Goal: Transaction & Acquisition: Book appointment/travel/reservation

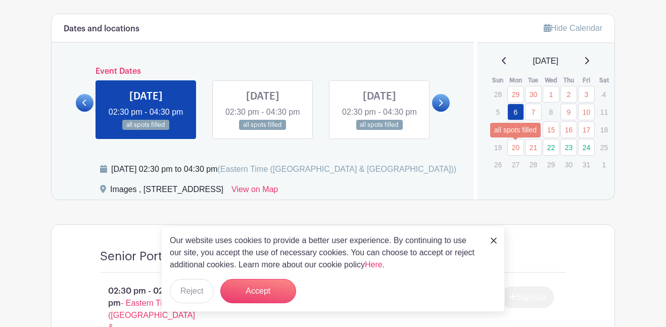
click at [508, 149] on link "20" at bounding box center [515, 147] width 17 height 17
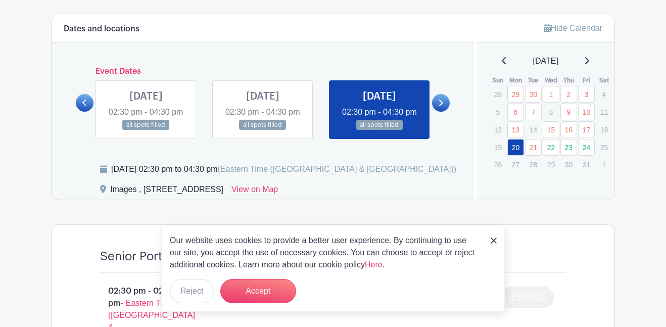
click at [535, 131] on p "14" at bounding box center [533, 130] width 17 height 16
click at [85, 107] on link at bounding box center [85, 103] width 18 height 18
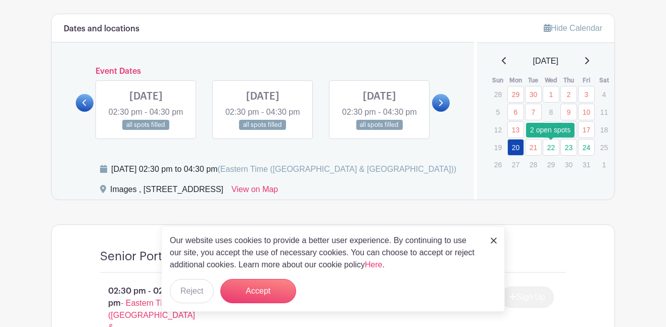
click at [546, 147] on link "22" at bounding box center [551, 147] width 17 height 17
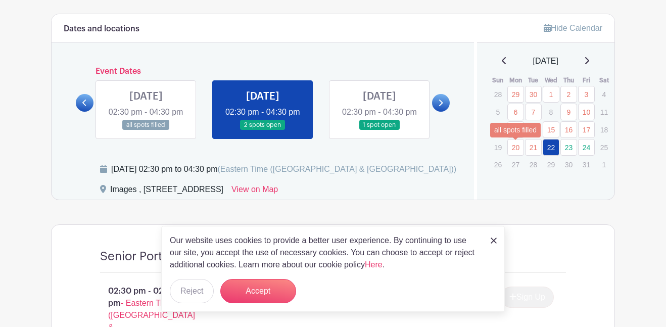
click at [514, 148] on link "20" at bounding box center [515, 147] width 17 height 17
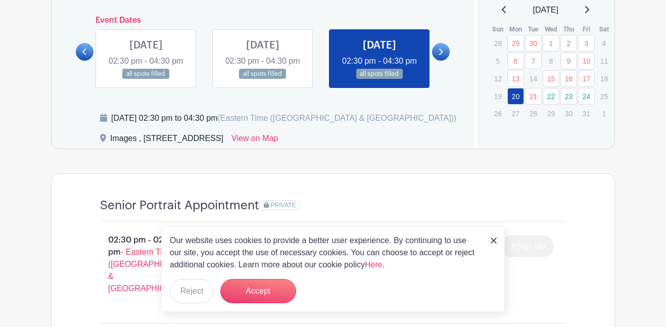
scroll to position [585, 0]
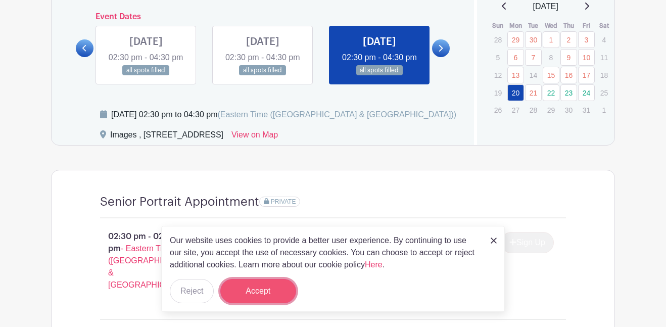
click at [246, 289] on button "Accept" at bounding box center [258, 291] width 76 height 24
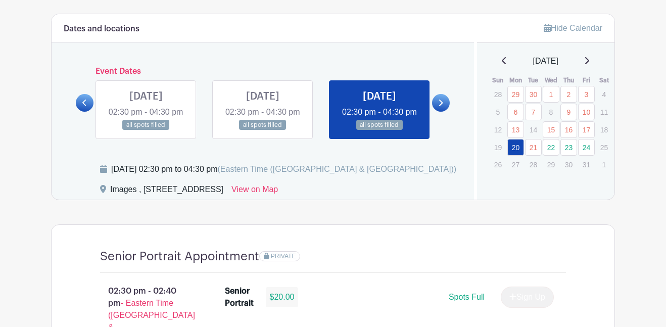
scroll to position [530, 0]
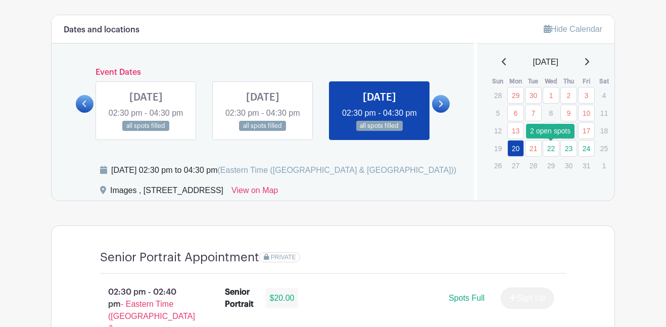
click at [554, 150] on link "22" at bounding box center [551, 148] width 17 height 17
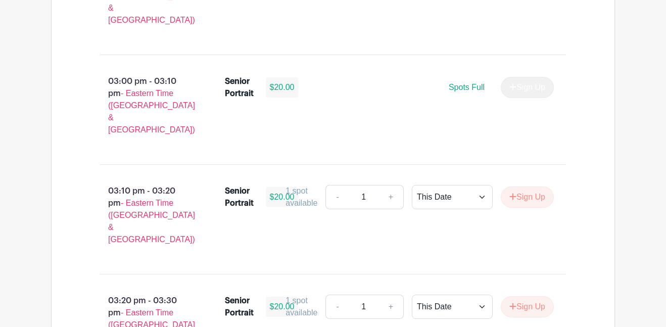
scroll to position [1070, 0]
click at [439, 184] on select "This Date Select Dates" at bounding box center [452, 196] width 81 height 24
click at [525, 296] on button "Sign Up" at bounding box center [527, 306] width 53 height 21
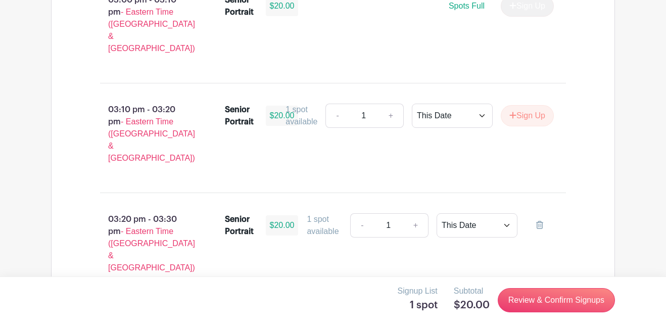
scroll to position [1157, 0]
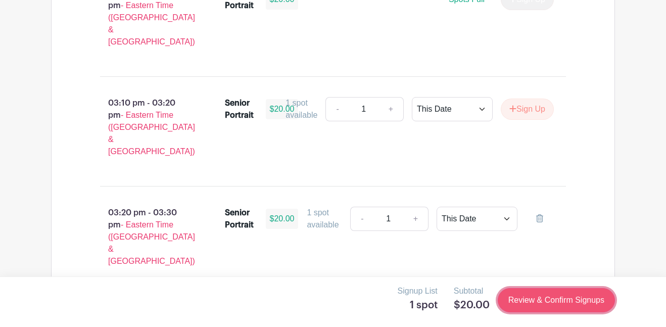
click at [528, 301] on link "Review & Confirm Signups" at bounding box center [556, 300] width 117 height 24
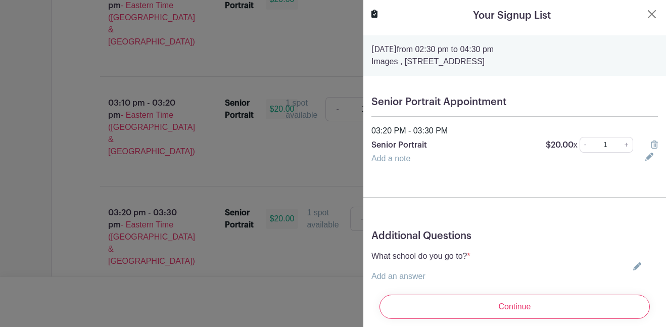
click at [392, 273] on link "Add an answer" at bounding box center [398, 276] width 54 height 9
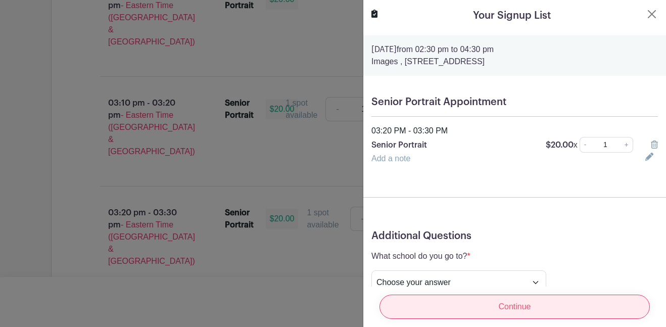
scroll to position [41, 0]
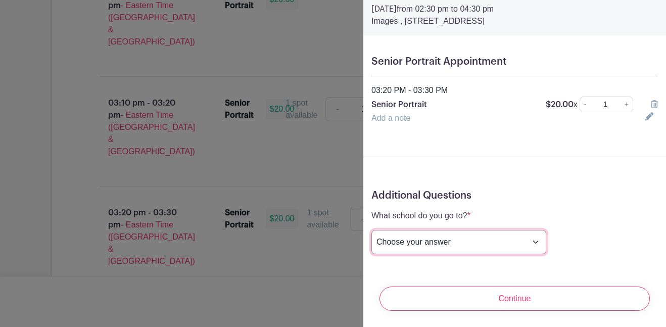
click at [426, 240] on select "Choose your answer [GEOGRAPHIC_DATA] High [PERSON_NAME] High [PERSON_NAME] High…" at bounding box center [458, 242] width 175 height 24
select select "3948"
click at [371, 230] on select "Choose your answer [GEOGRAPHIC_DATA] High [PERSON_NAME] High [PERSON_NAME] High…" at bounding box center [458, 242] width 175 height 24
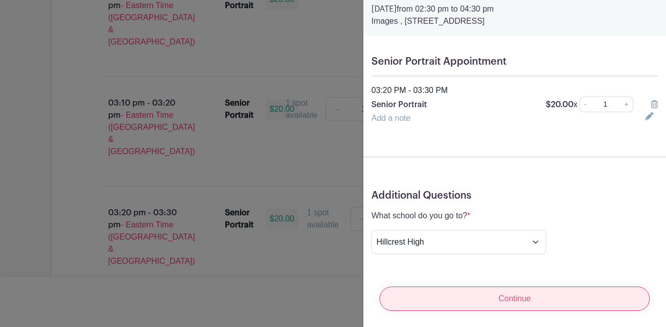
click at [484, 293] on input "Continue" at bounding box center [514, 299] width 270 height 24
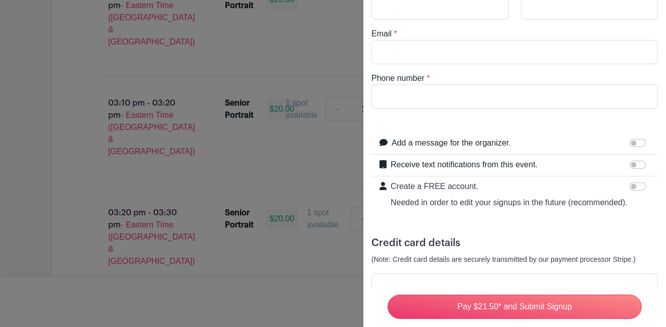
scroll to position [0, 0]
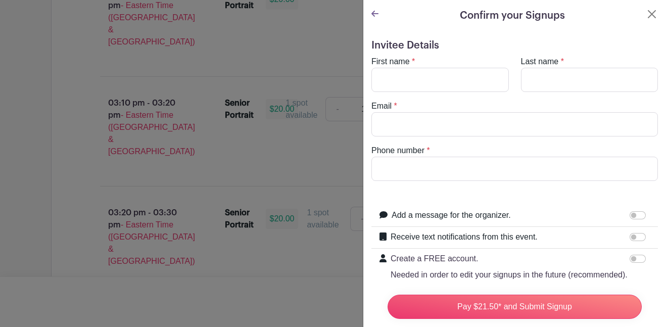
click at [377, 10] on icon at bounding box center [374, 14] width 7 height 8
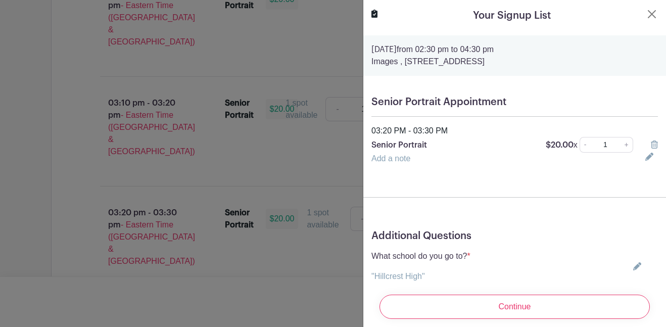
scroll to position [11, 0]
